Goal: Use online tool/utility: Utilize a website feature to perform a specific function

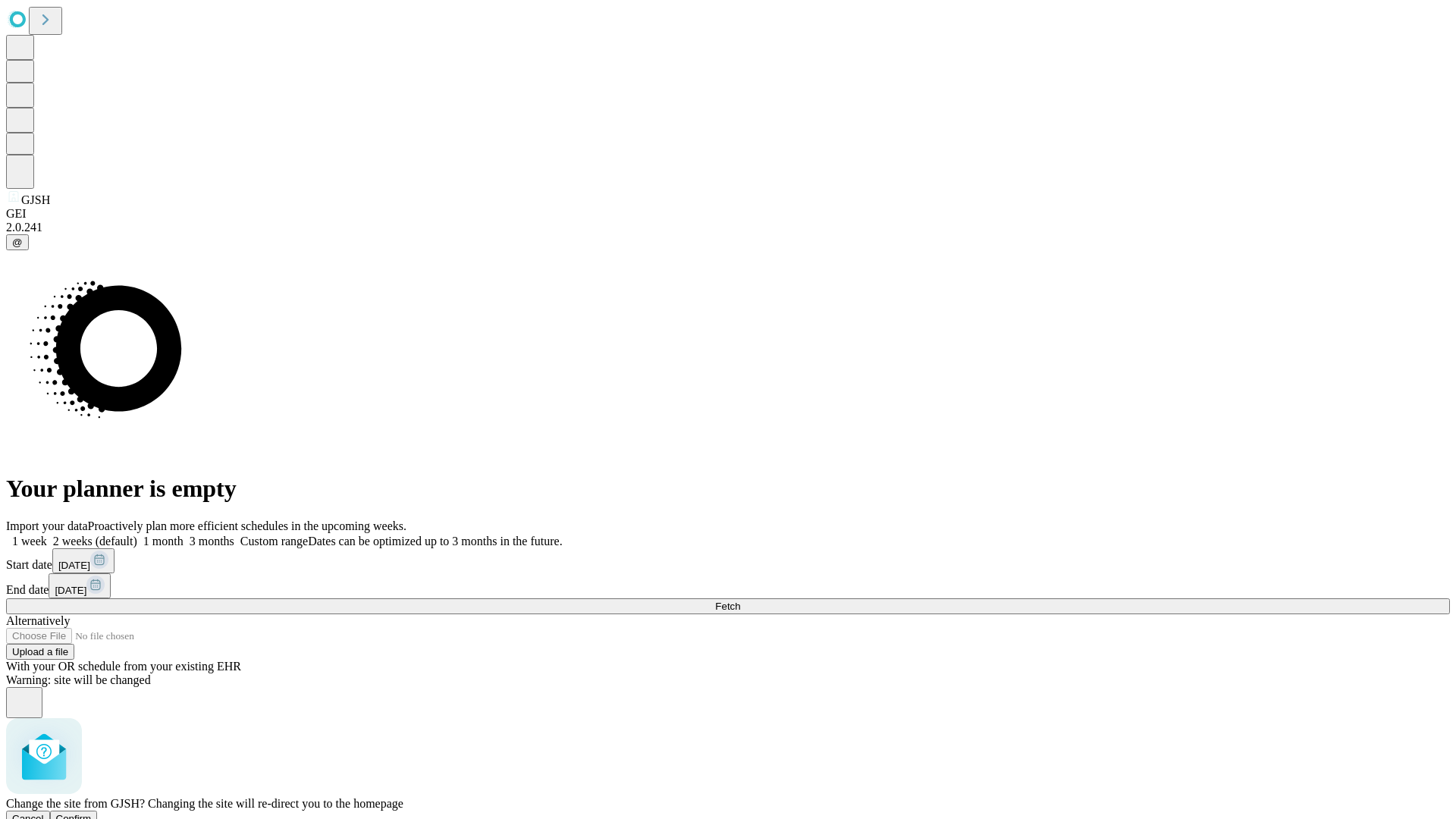
click at [91, 813] on span "Confirm" at bounding box center [74, 818] width 36 height 12
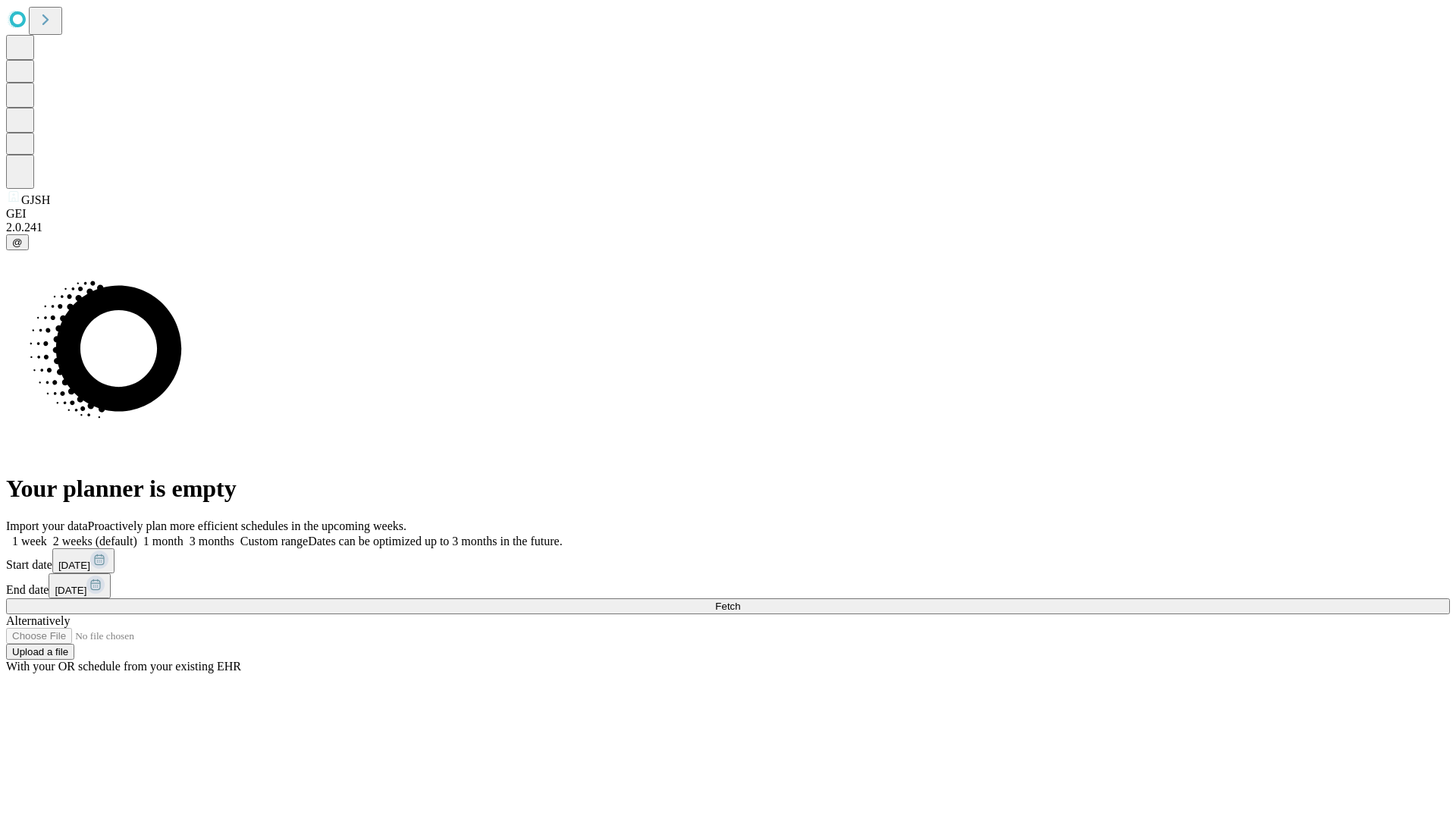
click at [47, 534] on label "1 week" at bounding box center [26, 540] width 41 height 13
click at [740, 601] on span "Fetch" at bounding box center [727, 606] width 25 height 12
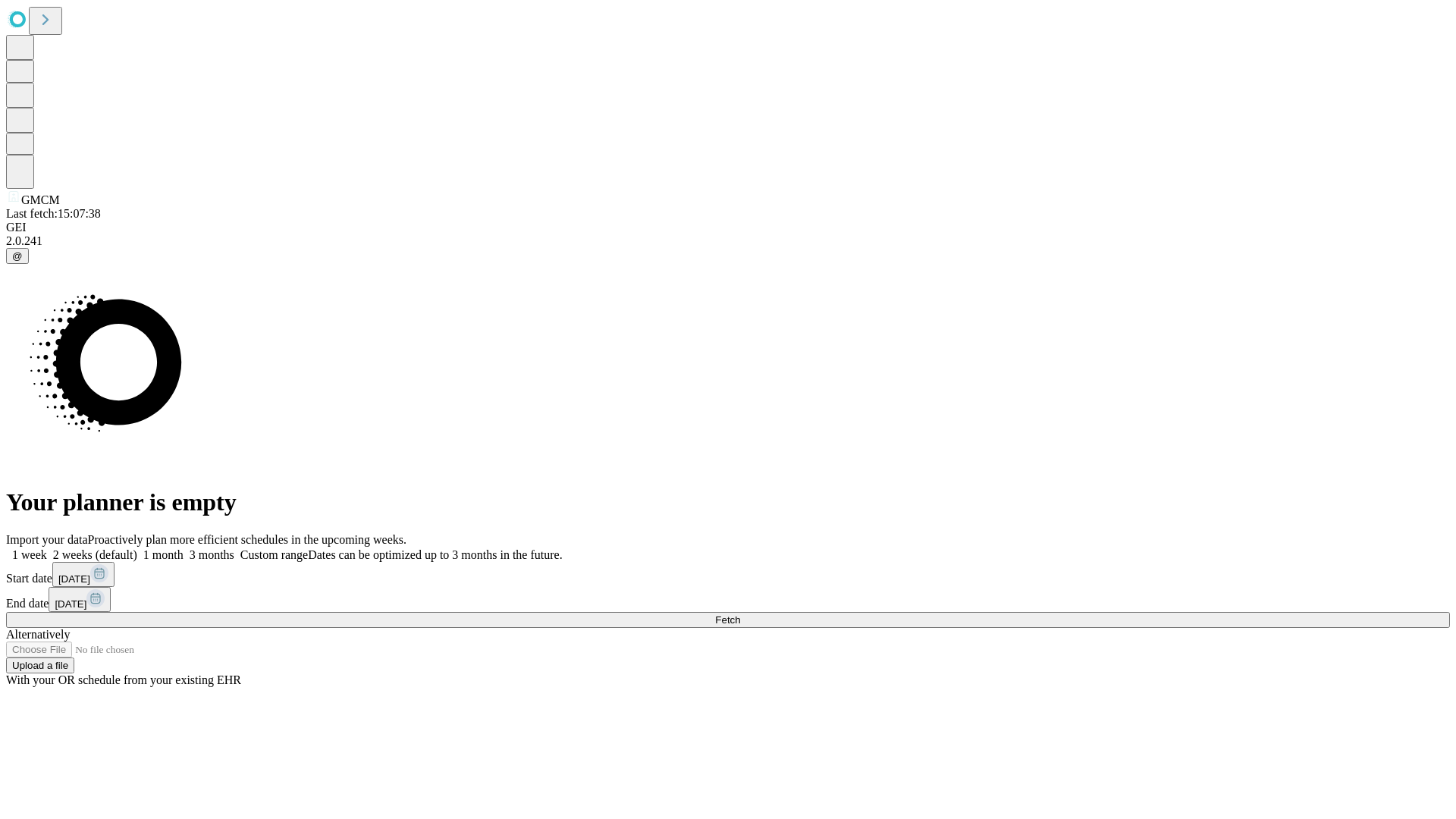
click at [47, 548] on label "1 week" at bounding box center [26, 554] width 41 height 13
click at [740, 614] on span "Fetch" at bounding box center [727, 619] width 25 height 12
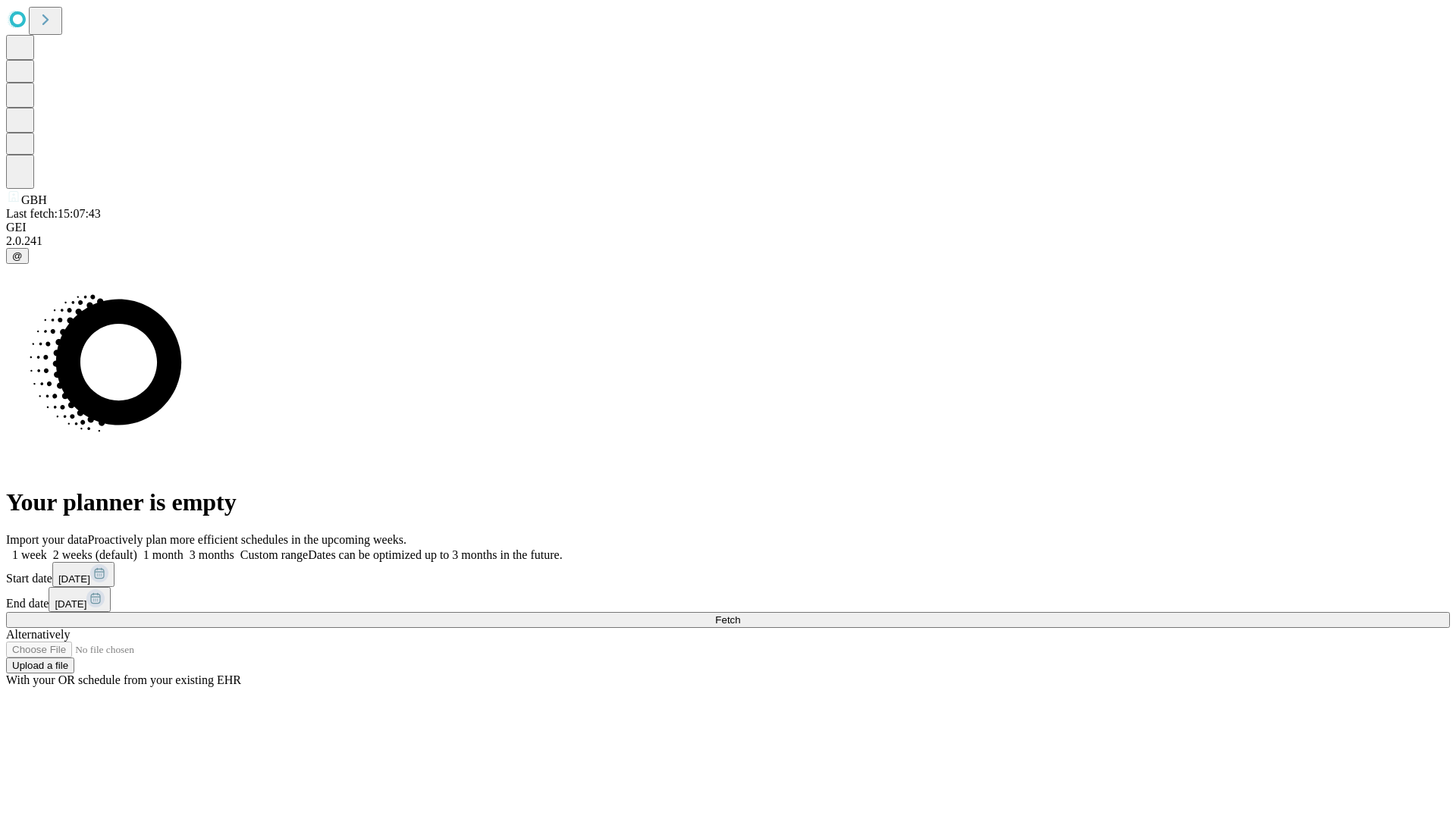
click at [47, 548] on label "1 week" at bounding box center [26, 554] width 41 height 13
click at [740, 614] on span "Fetch" at bounding box center [727, 619] width 25 height 12
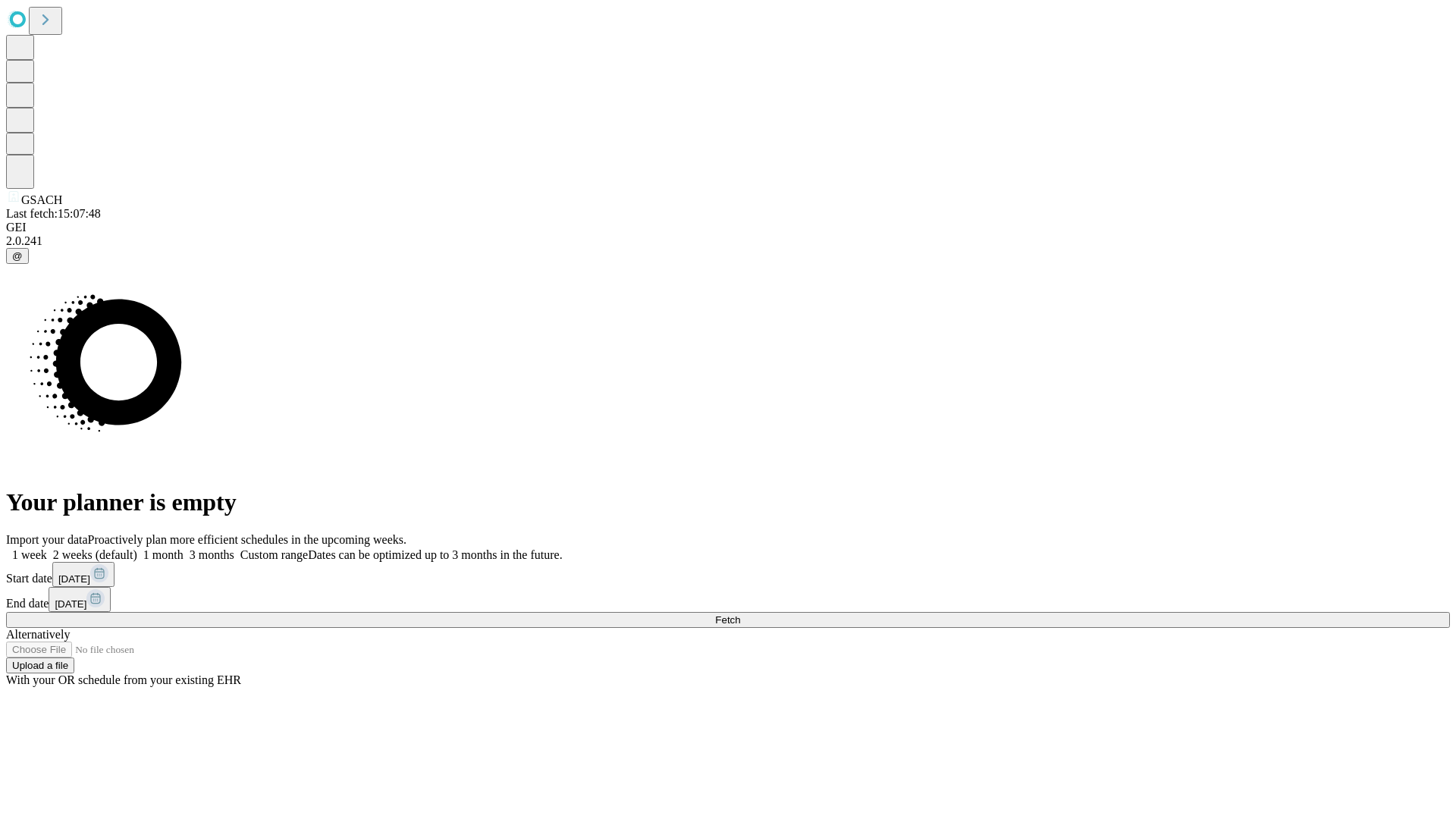
click at [47, 548] on label "1 week" at bounding box center [26, 554] width 41 height 13
click at [740, 614] on span "Fetch" at bounding box center [727, 619] width 25 height 12
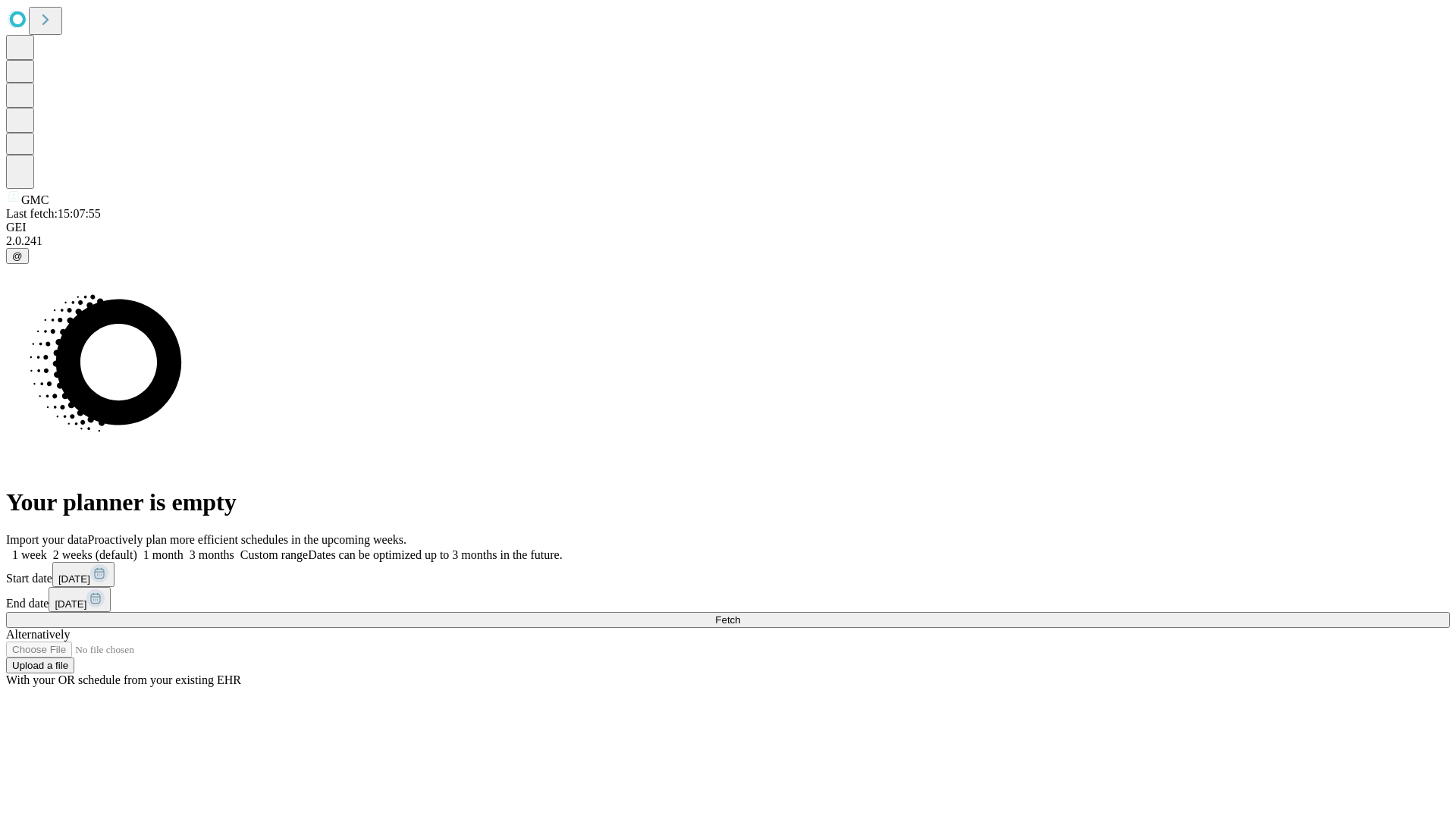
click at [740, 614] on span "Fetch" at bounding box center [727, 619] width 25 height 12
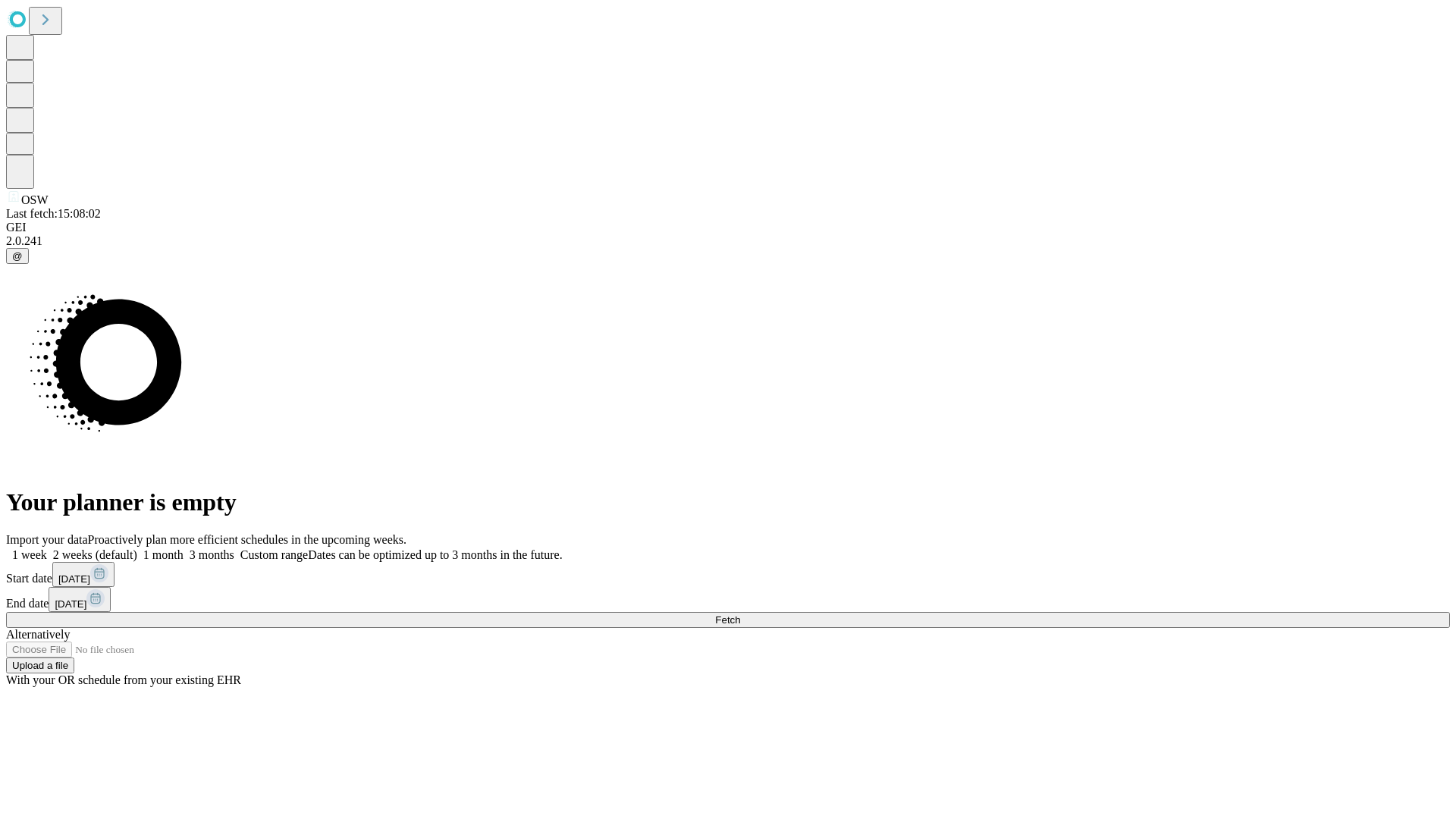
click at [740, 614] on span "Fetch" at bounding box center [727, 619] width 25 height 12
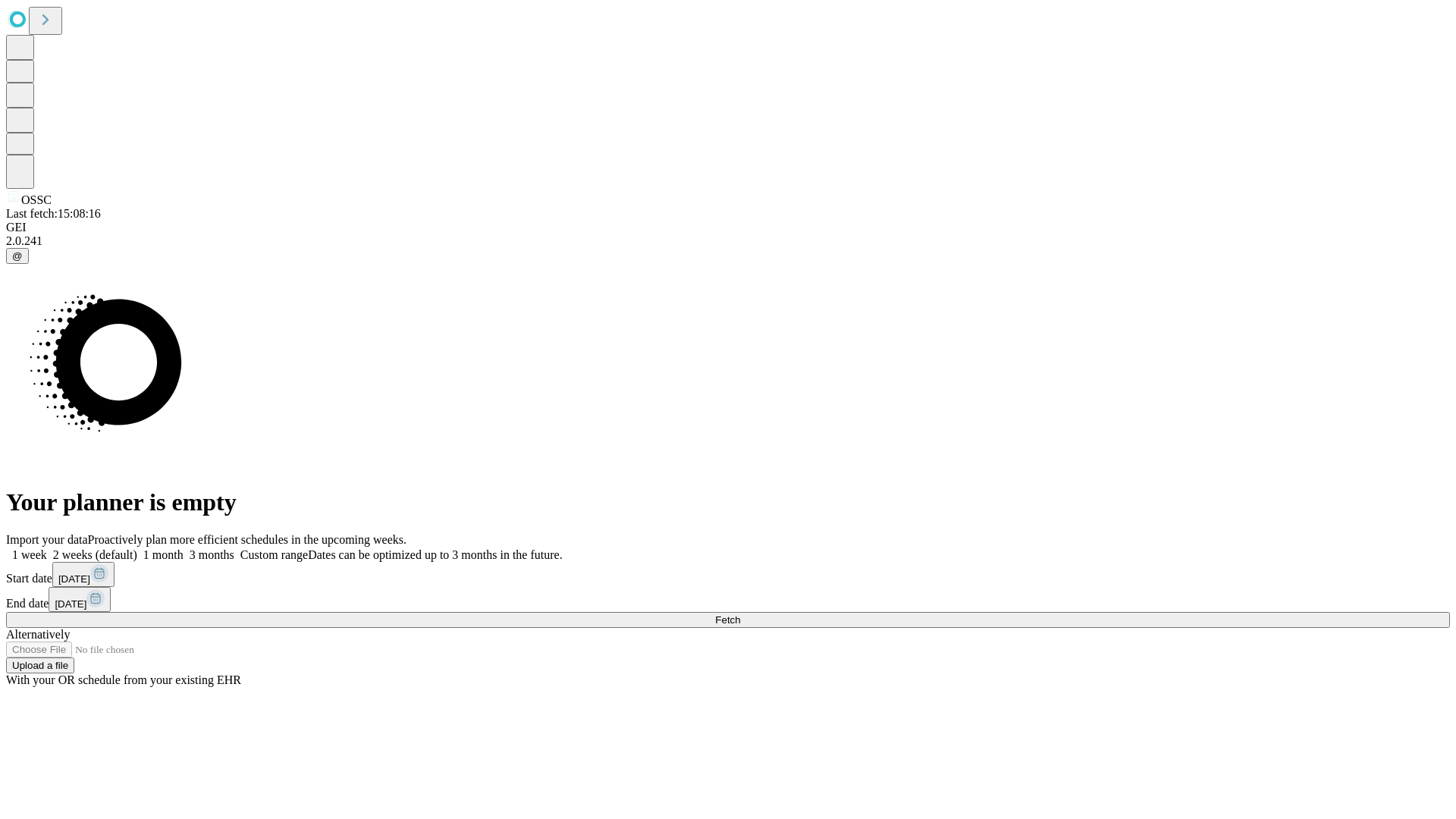
click at [47, 548] on label "1 week" at bounding box center [26, 554] width 41 height 13
click at [740, 614] on span "Fetch" at bounding box center [727, 619] width 25 height 12
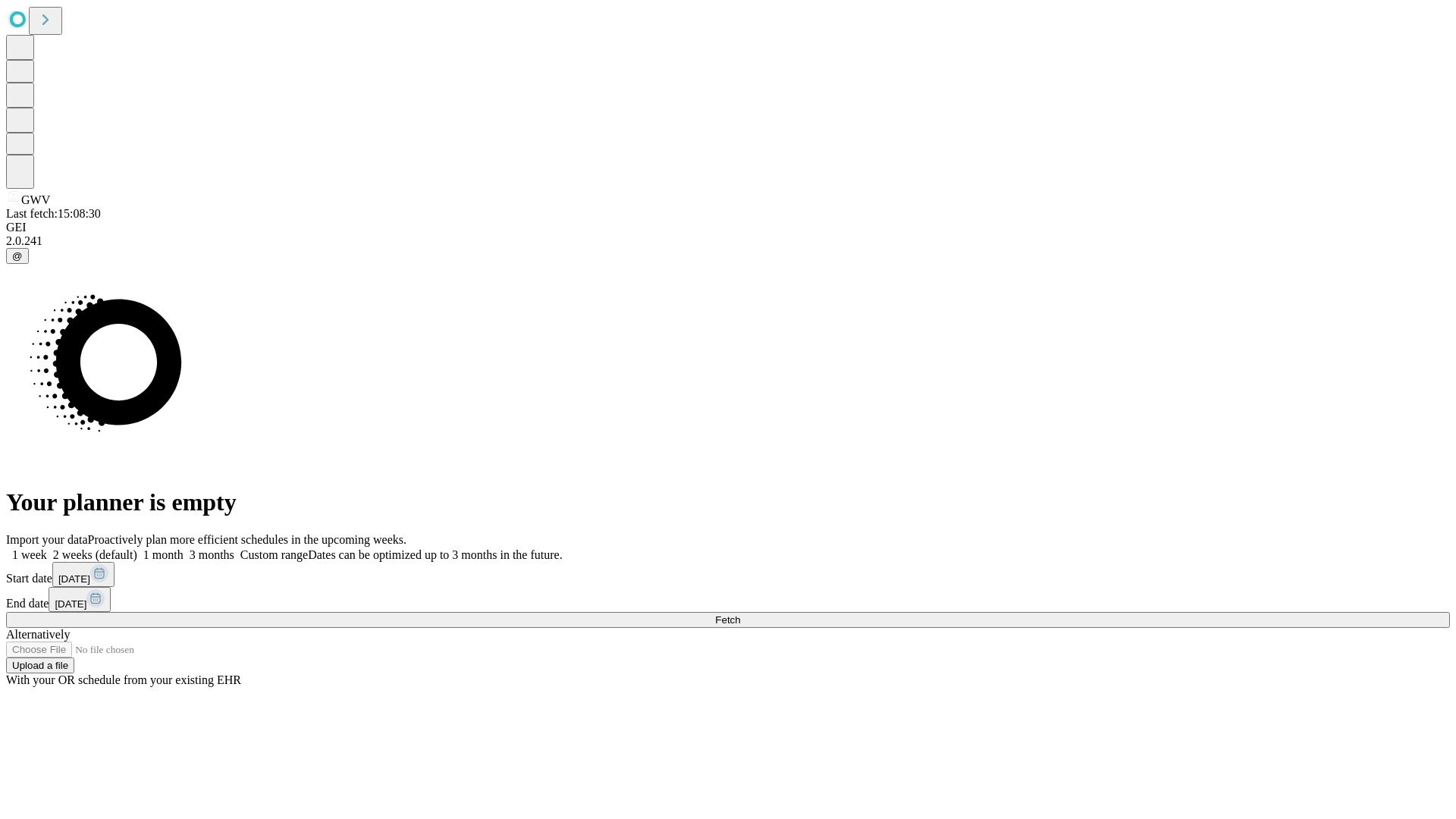
click at [47, 548] on label "1 week" at bounding box center [26, 554] width 41 height 13
click at [740, 614] on span "Fetch" at bounding box center [727, 619] width 25 height 12
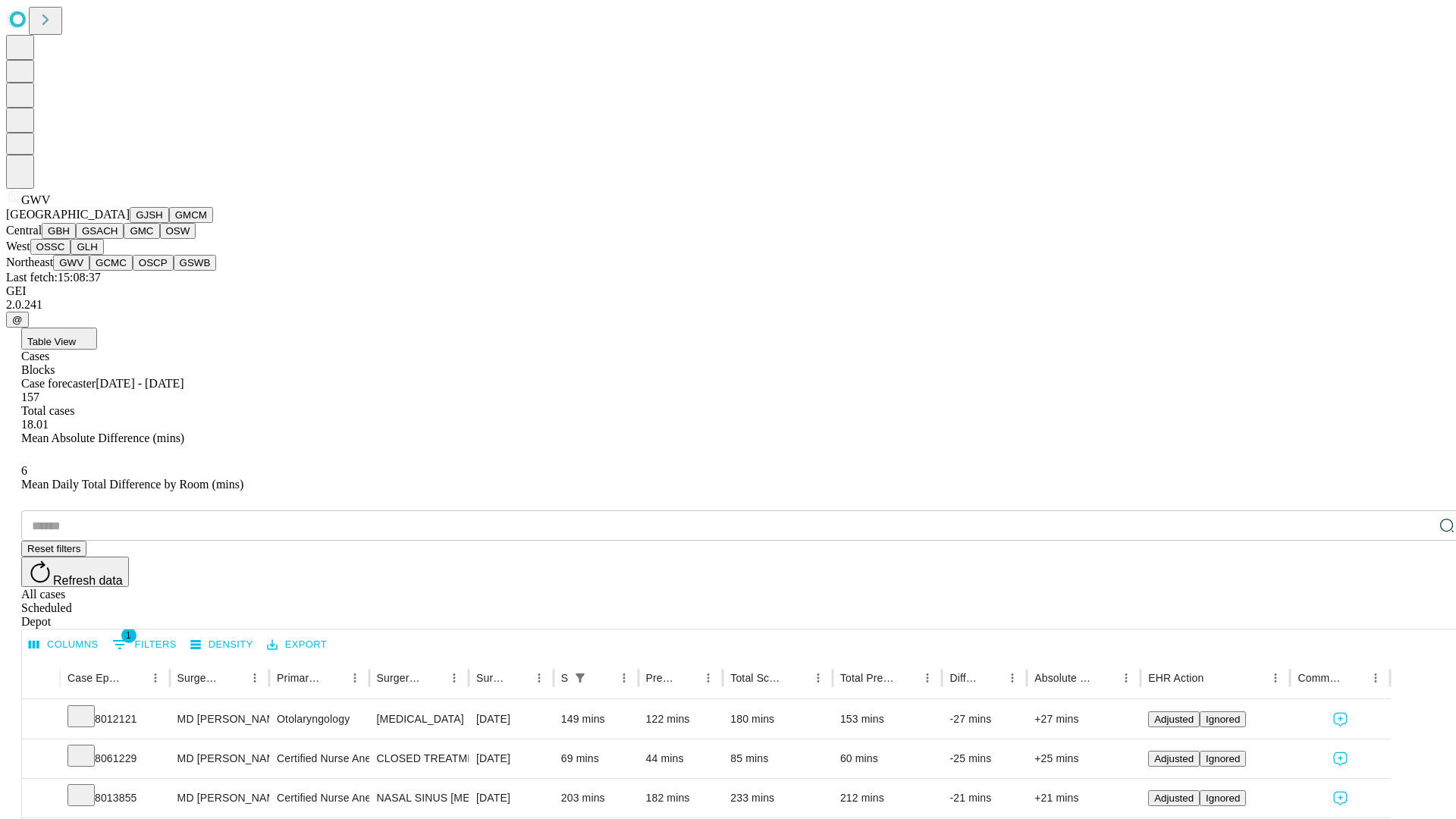
click at [118, 271] on button "GCMC" at bounding box center [112, 262] width 43 height 16
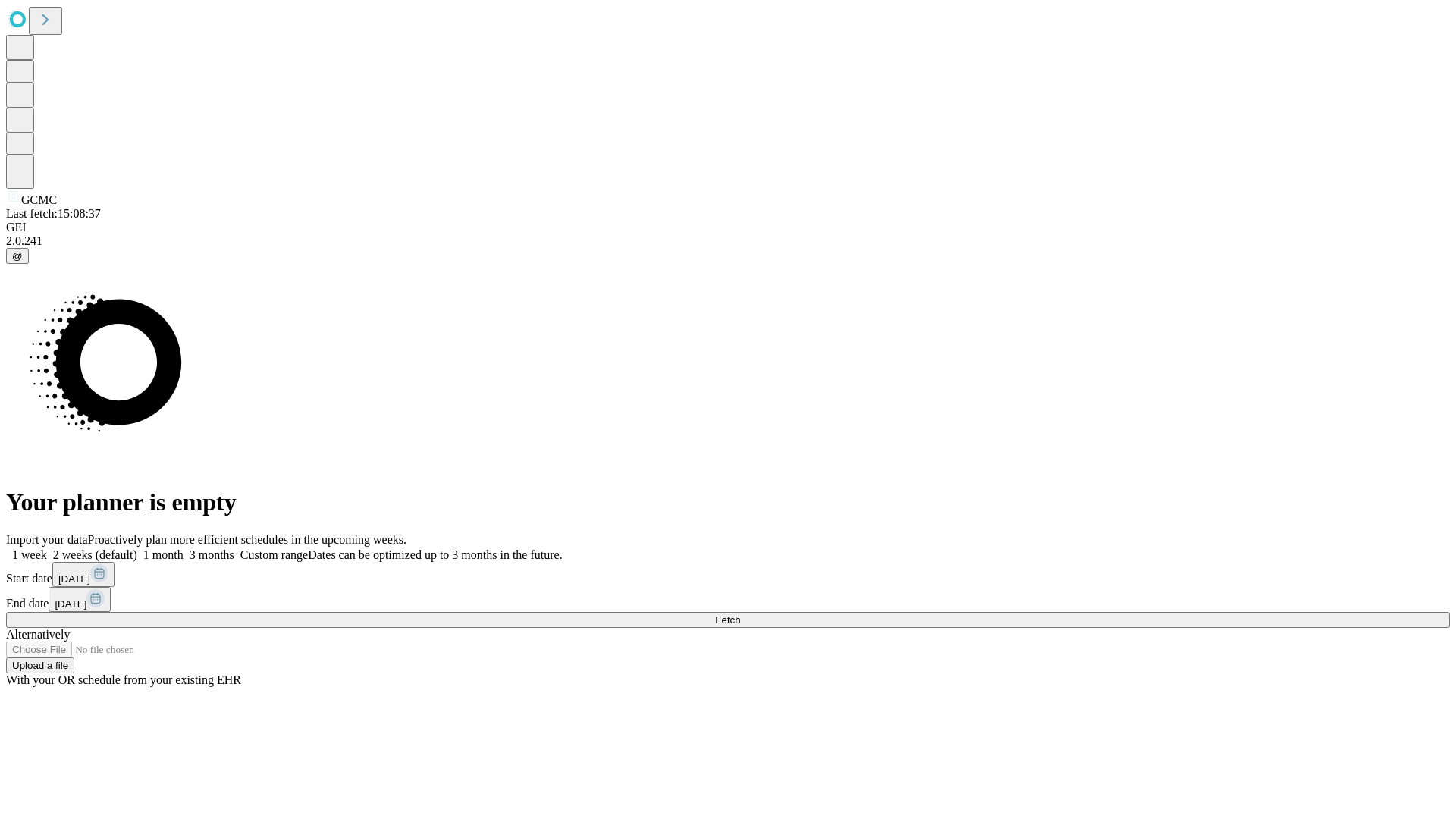
click at [47, 548] on label "1 week" at bounding box center [26, 554] width 41 height 13
click at [740, 614] on span "Fetch" at bounding box center [727, 619] width 25 height 12
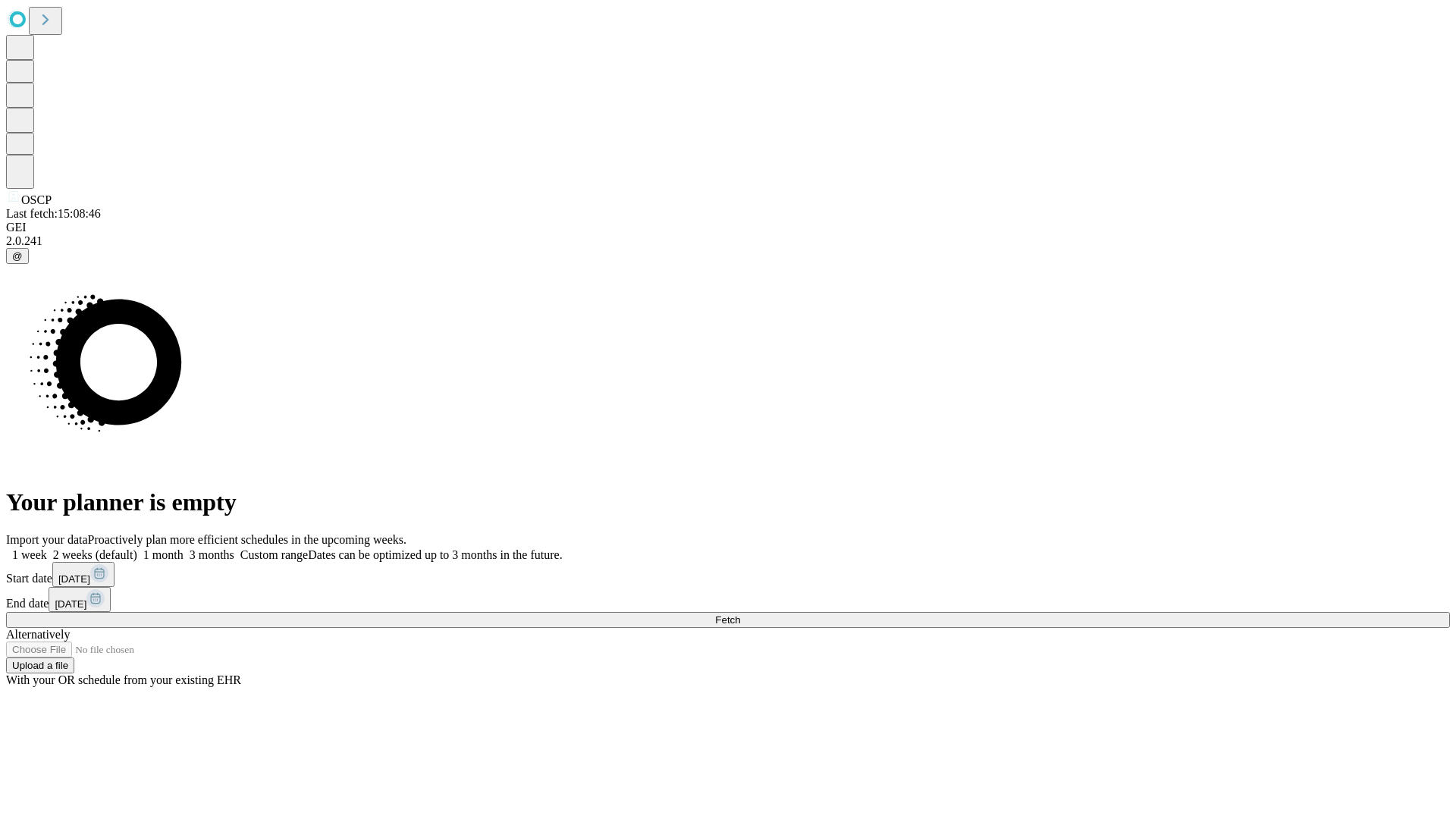
click at [740, 614] on span "Fetch" at bounding box center [727, 619] width 25 height 12
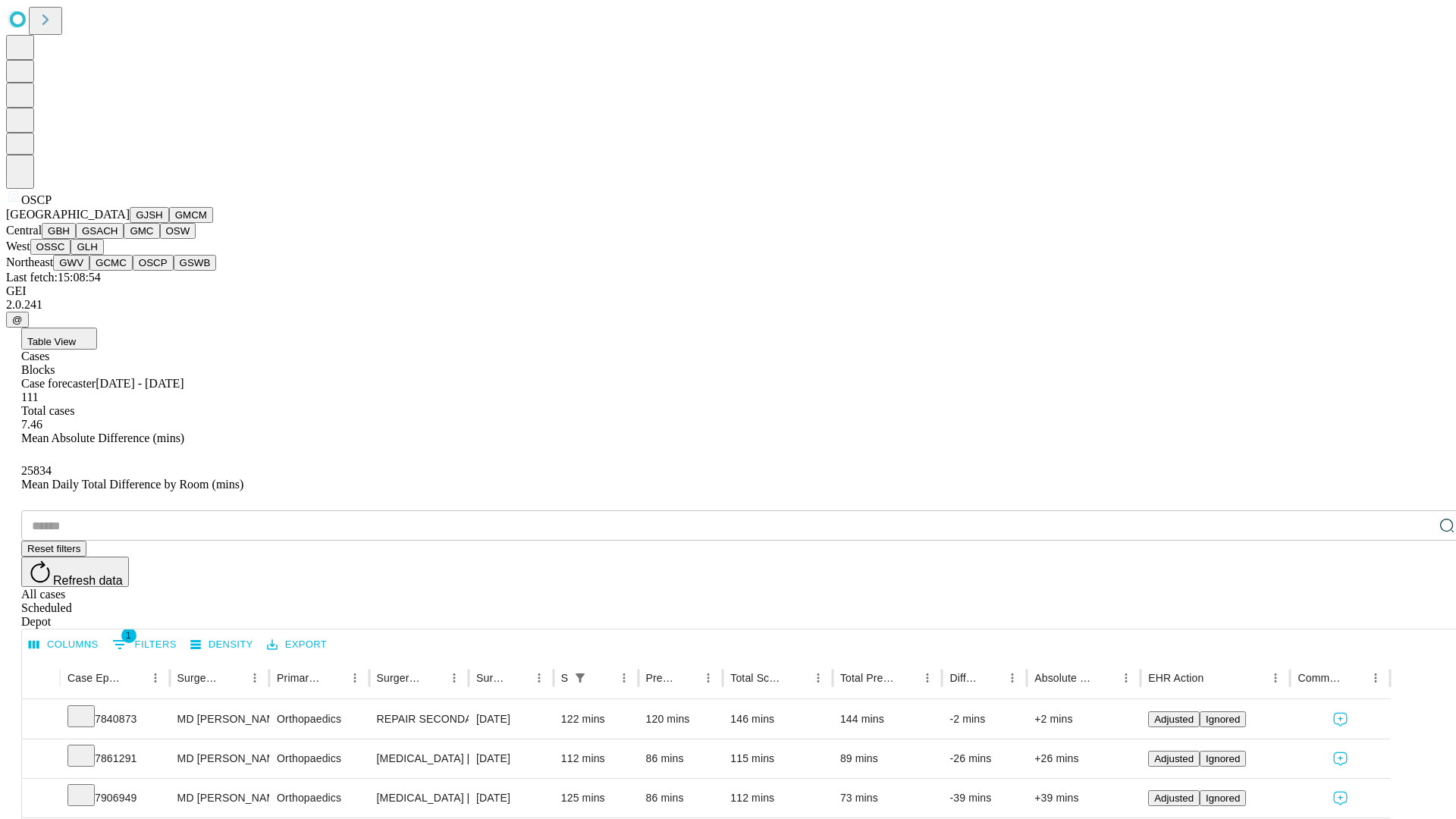
click at [173, 271] on button "GSWB" at bounding box center [195, 262] width 43 height 16
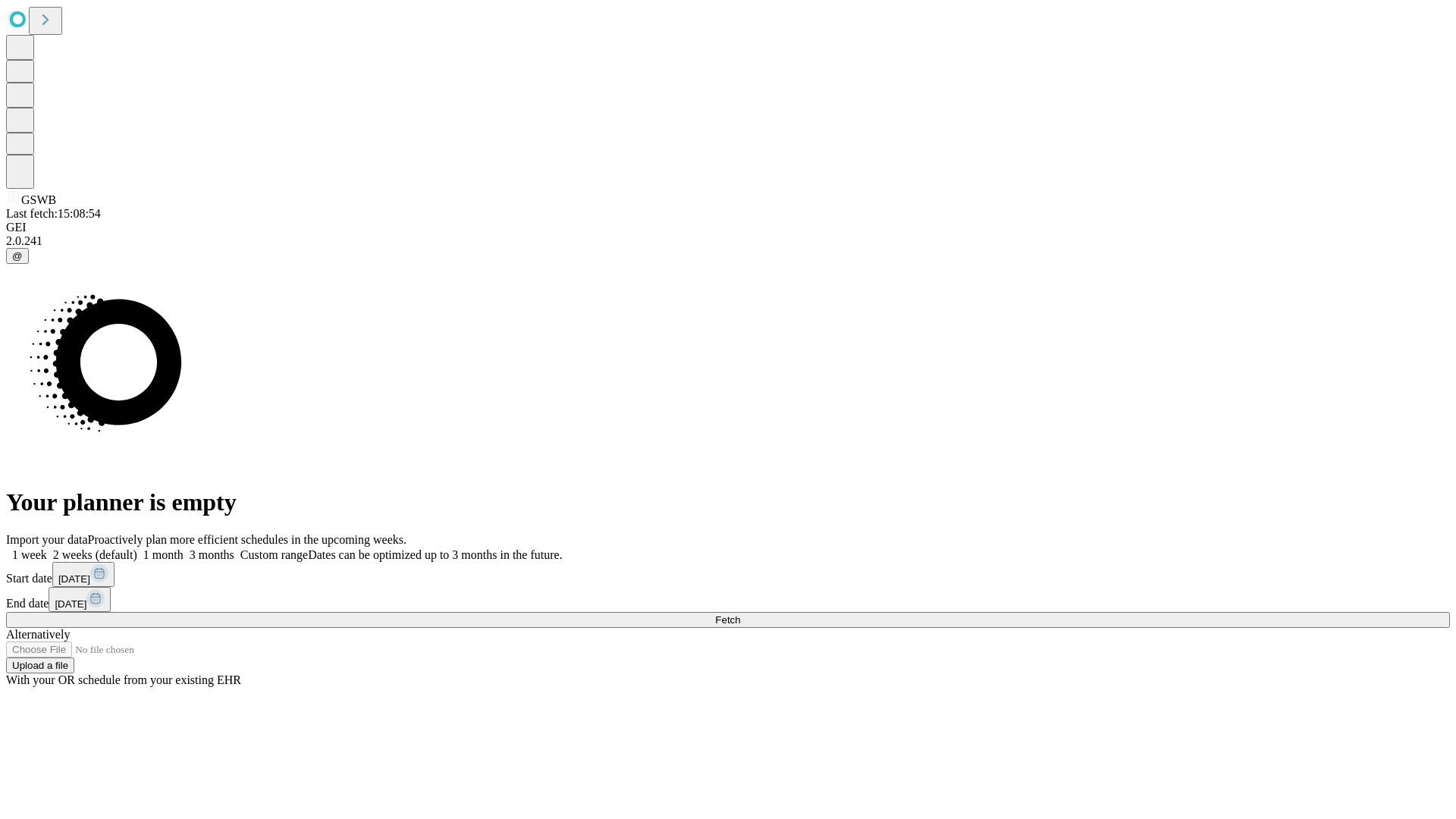
click at [47, 548] on label "1 week" at bounding box center [26, 554] width 41 height 13
click at [740, 614] on span "Fetch" at bounding box center [727, 619] width 25 height 12
